Goal: Information Seeking & Learning: Learn about a topic

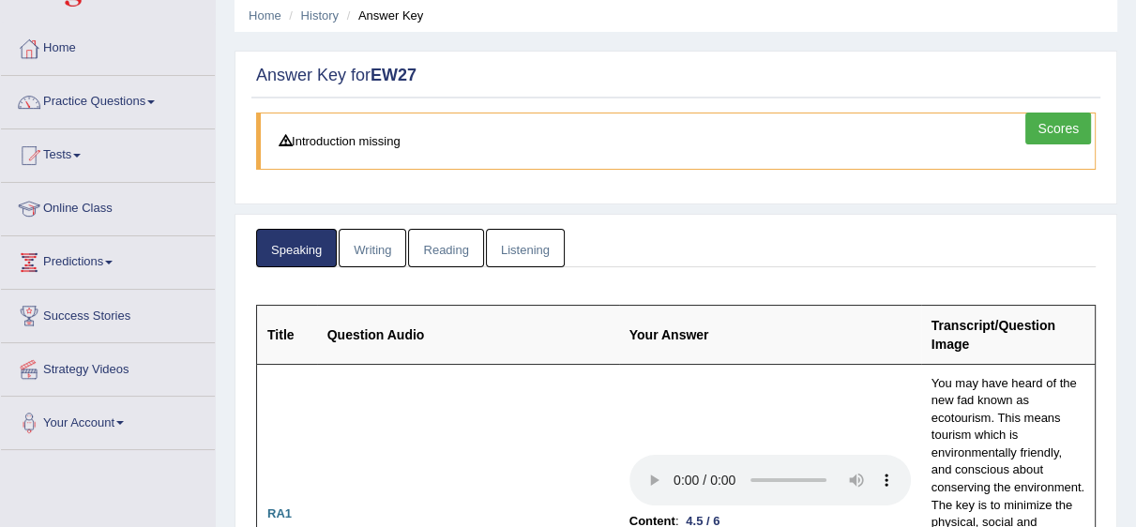
click at [372, 259] on link "Writing" at bounding box center [373, 248] width 68 height 38
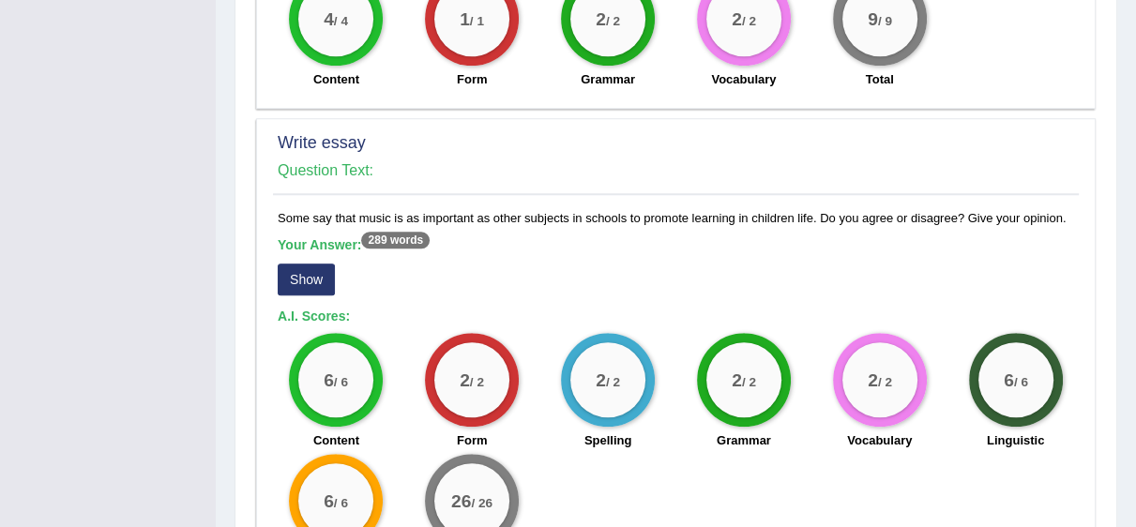
scroll to position [1389, 0]
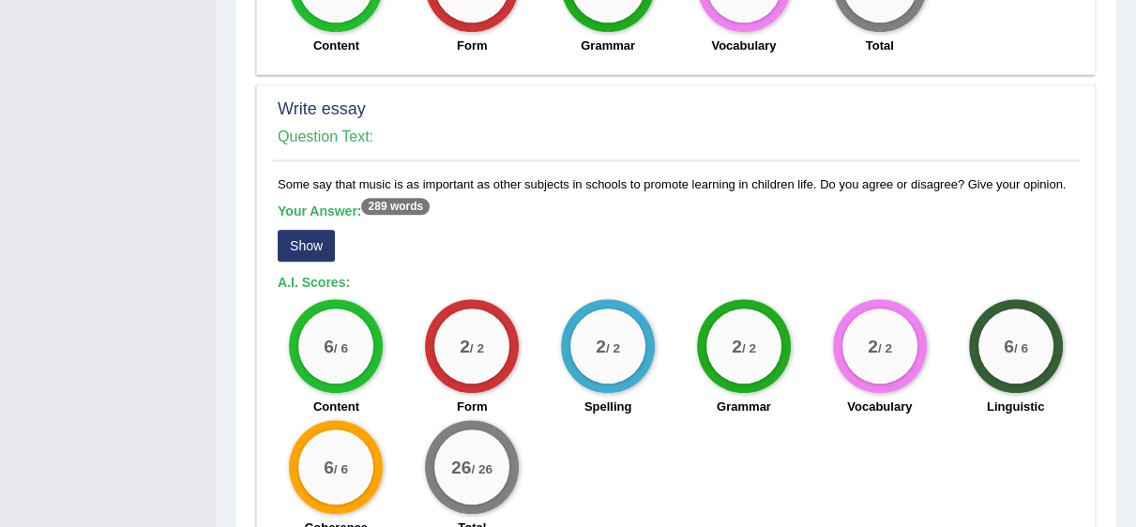
click at [300, 230] on button "Show" at bounding box center [306, 246] width 57 height 32
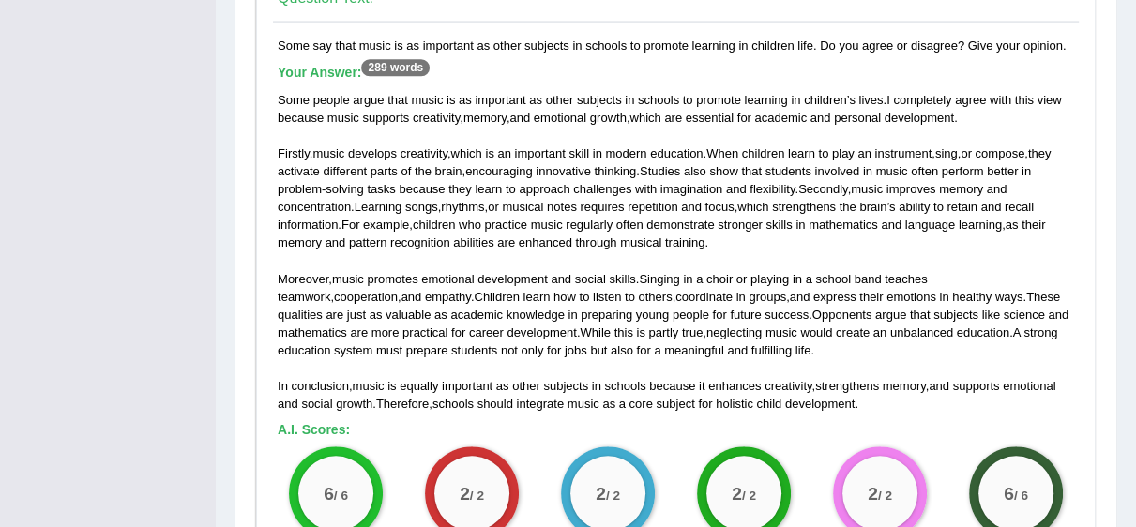
scroll to position [1413, 0]
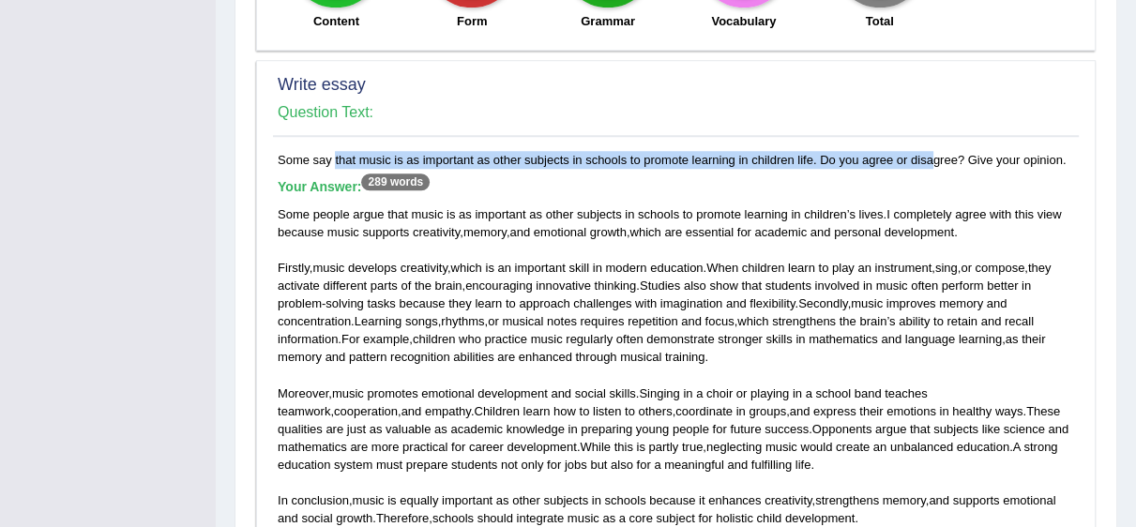
drag, startPoint x: 279, startPoint y: 120, endPoint x: 877, endPoint y: 122, distance: 598.3
click at [877, 151] on div "Some say that music is as important as other subjects in schools to promote lea…" at bounding box center [676, 479] width 806 height 657
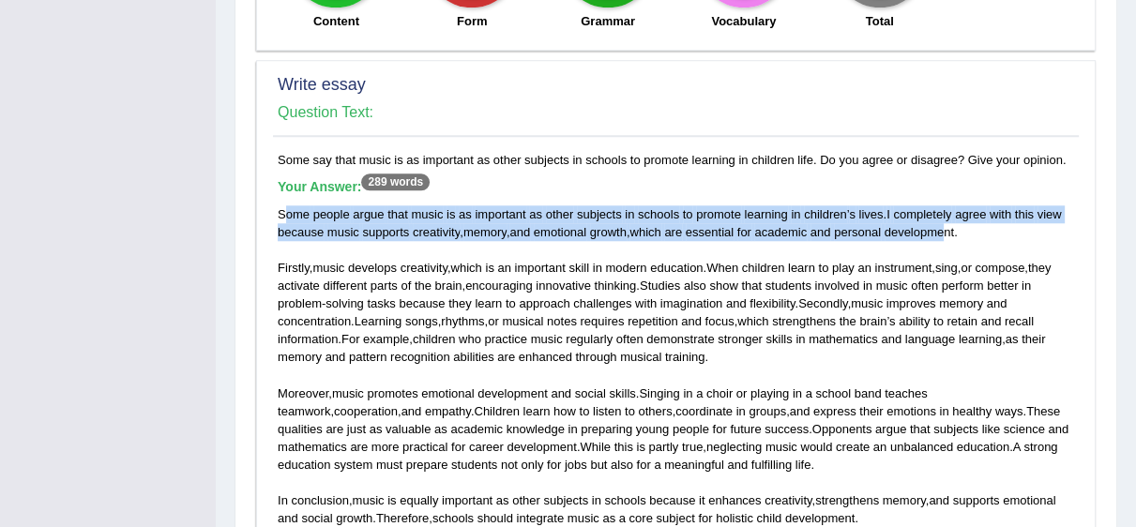
drag, startPoint x: 286, startPoint y: 182, endPoint x: 941, endPoint y: 193, distance: 654.7
click at [941, 205] on div "Some people argue that music is as important as other subjects in schools to pr…" at bounding box center [676, 366] width 796 height 323
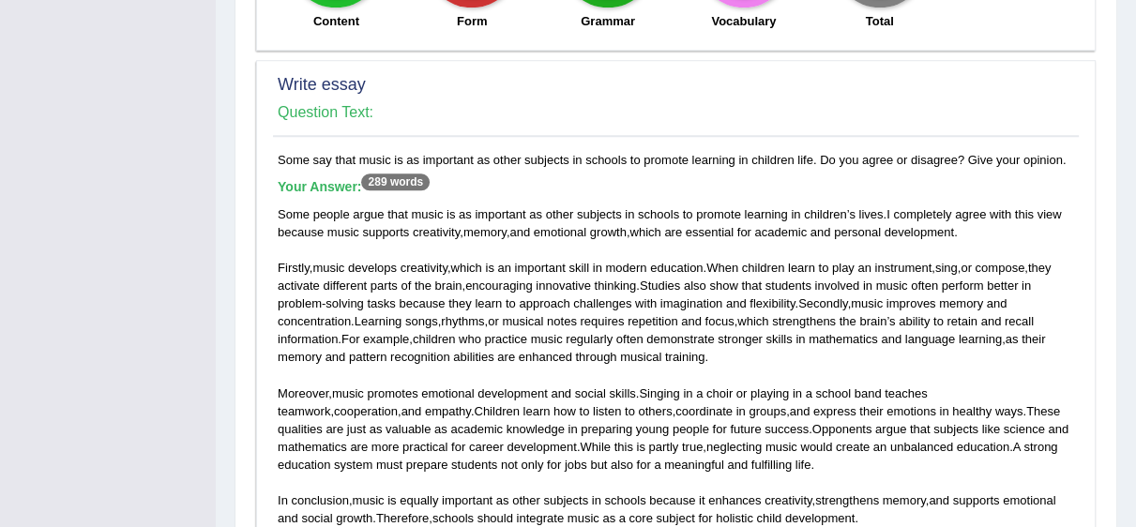
click at [960, 205] on div "Some people argue that music is as important as other subjects in schools to pr…" at bounding box center [676, 366] width 796 height 323
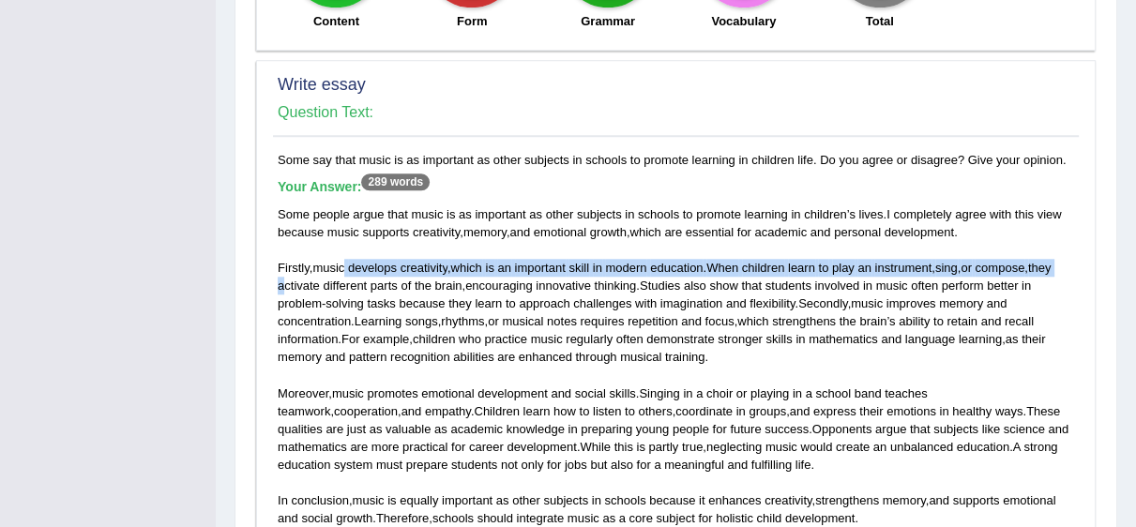
drag, startPoint x: 284, startPoint y: 244, endPoint x: 348, endPoint y: 238, distance: 64.0
click at [348, 238] on div "Some people argue that music is as important as other subjects in schools to pr…" at bounding box center [676, 366] width 796 height 323
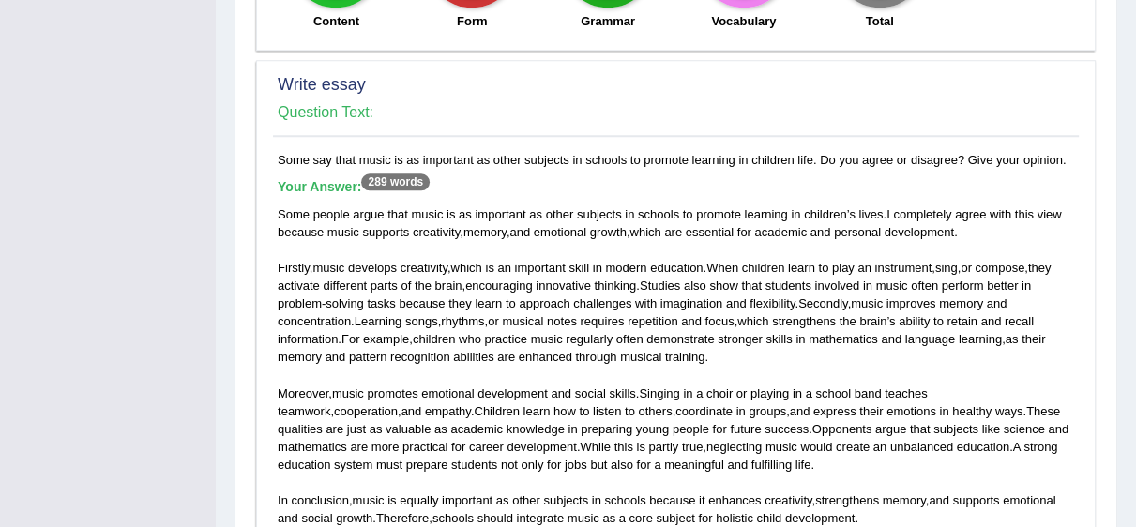
click at [453, 332] on span "children" at bounding box center [434, 339] width 43 height 14
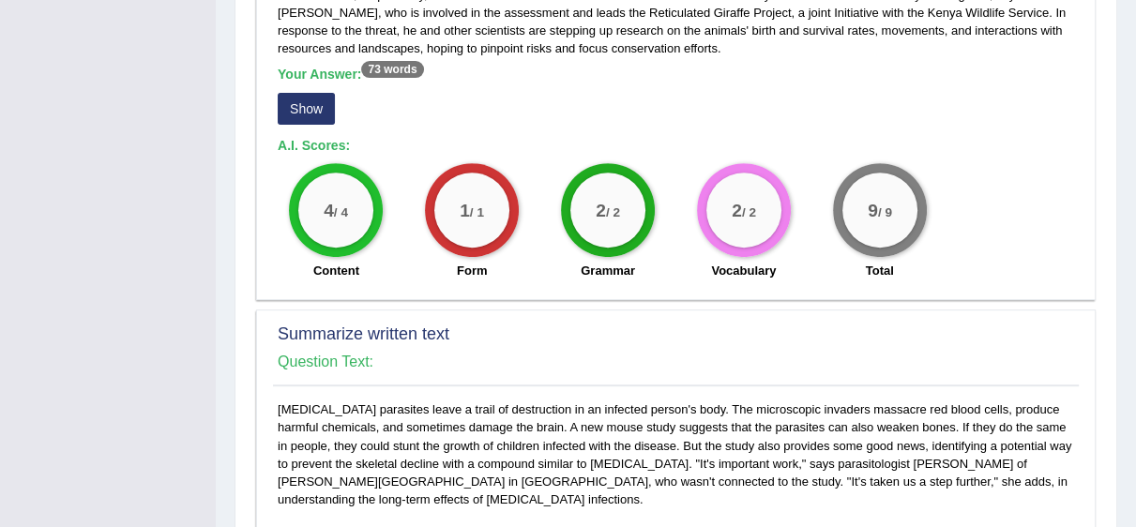
scroll to position [6, 0]
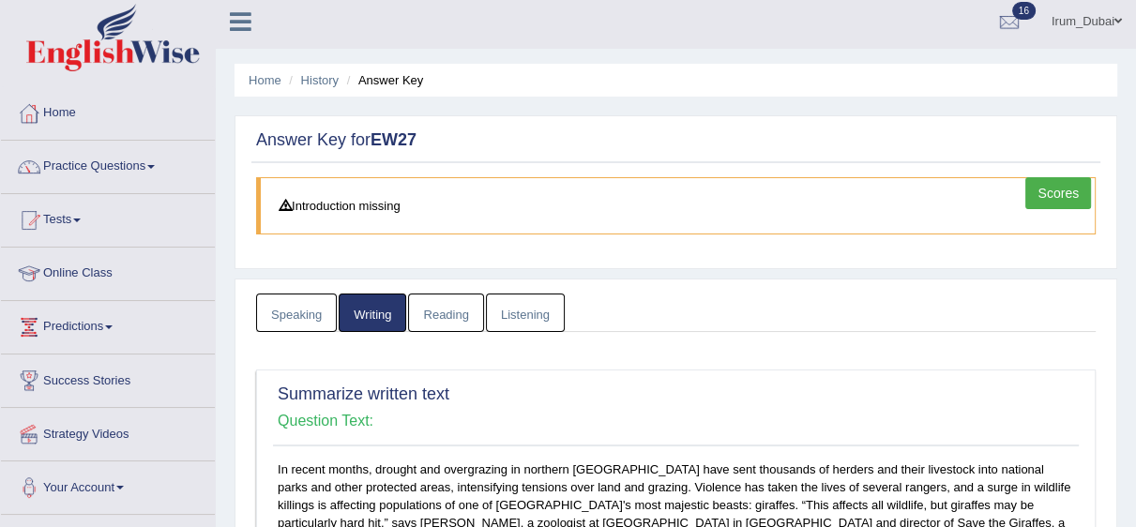
click at [510, 312] on link "Listening" at bounding box center [525, 313] width 79 height 38
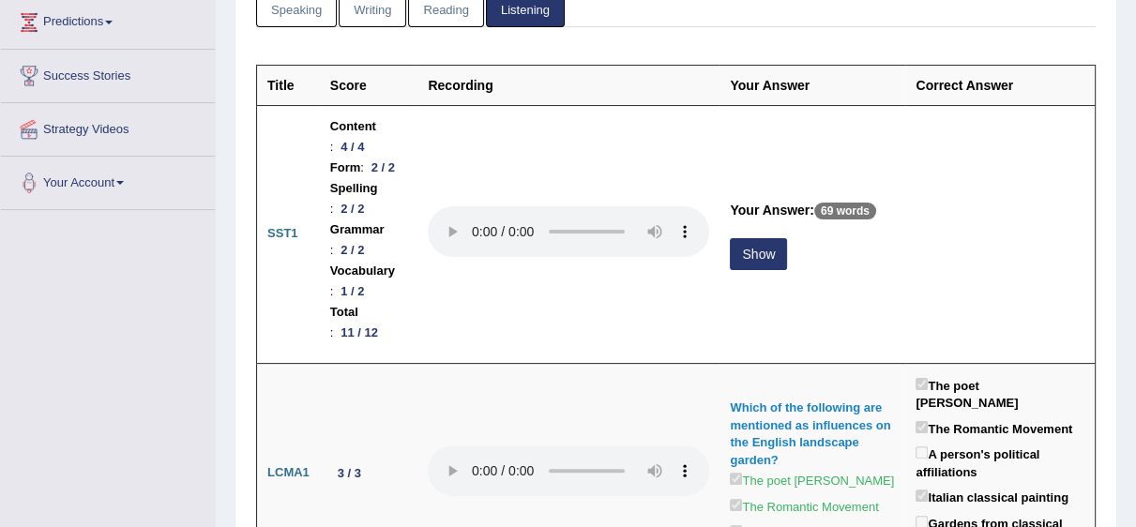
scroll to position [345, 0]
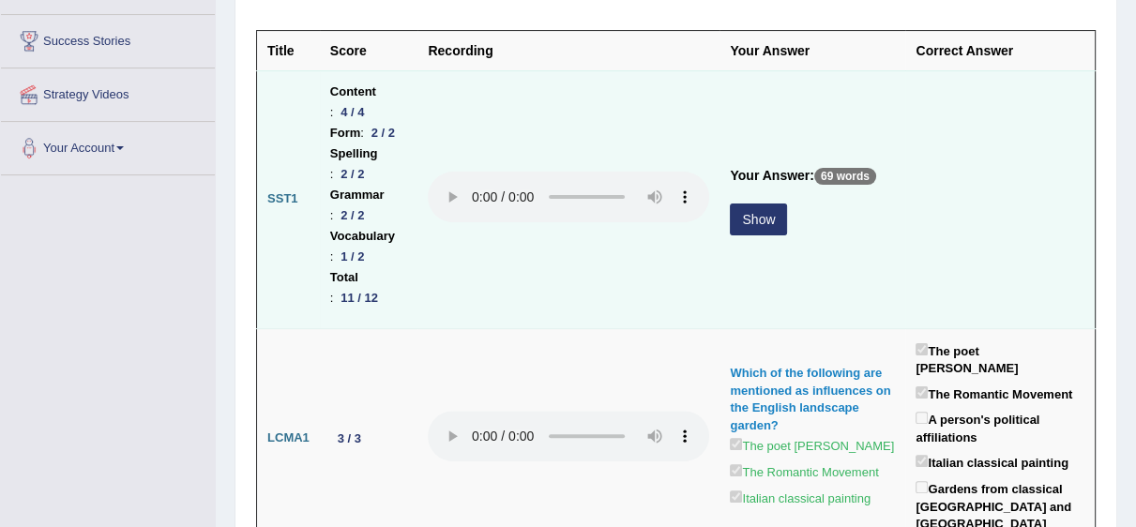
click at [752, 233] on button "Show" at bounding box center [758, 220] width 57 height 32
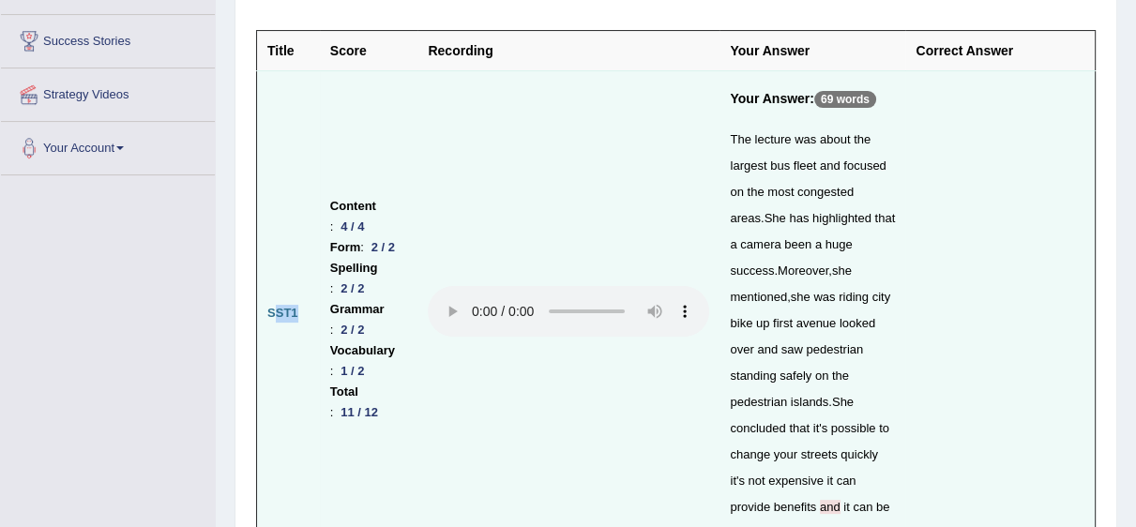
drag, startPoint x: 281, startPoint y: 280, endPoint x: 294, endPoint y: 279, distance: 12.2
click at [294, 306] on b "SST1" at bounding box center [282, 313] width 31 height 14
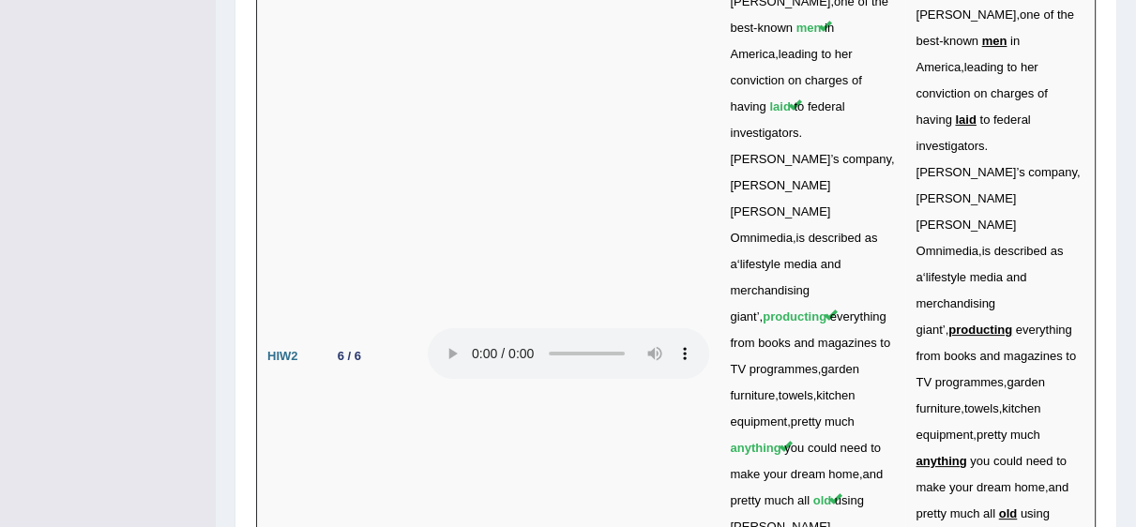
scroll to position [6328, 0]
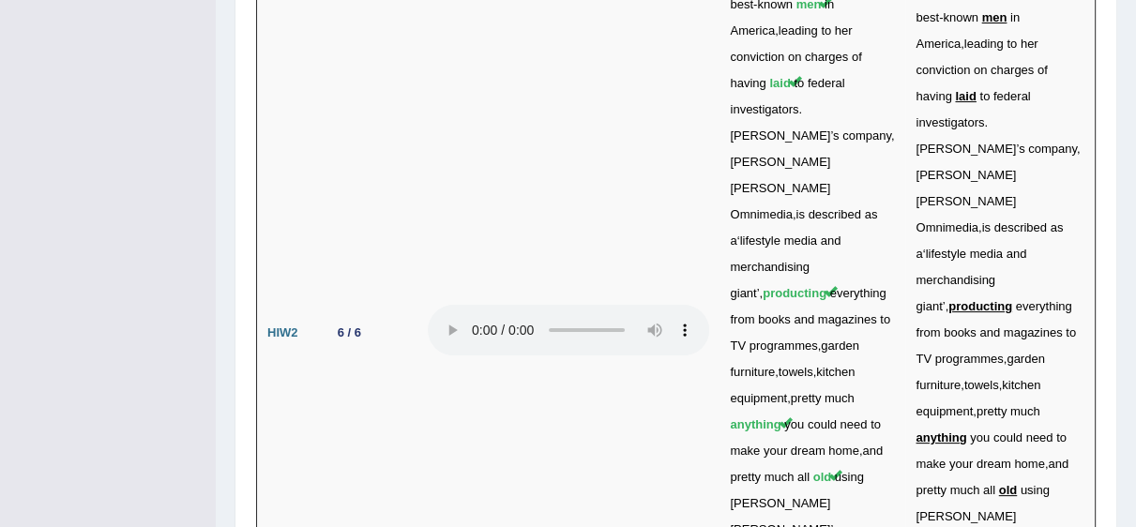
drag, startPoint x: 811, startPoint y: 237, endPoint x: 837, endPoint y: 242, distance: 25.8
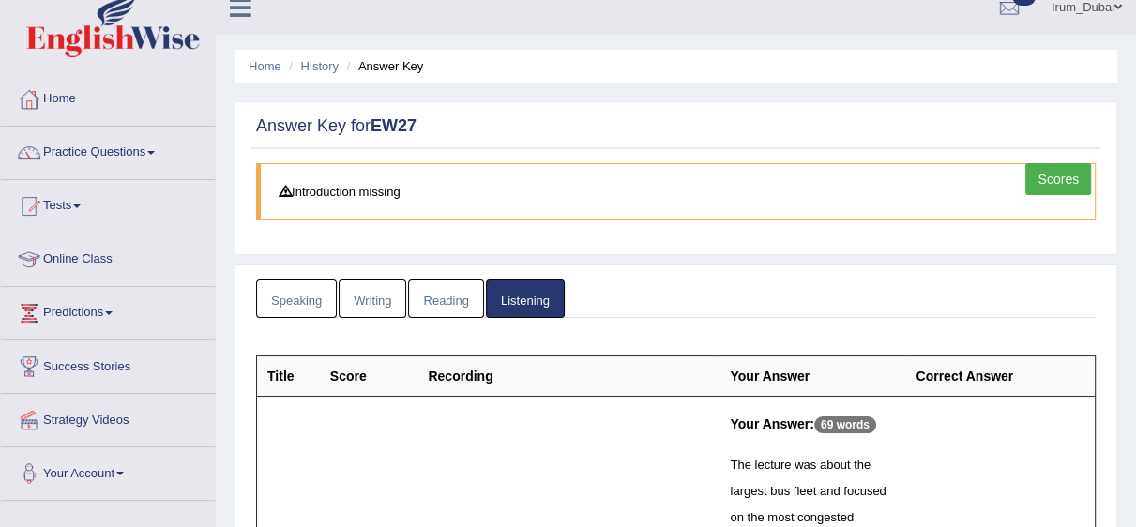
scroll to position [0, 0]
